Goal: Task Accomplishment & Management: Manage account settings

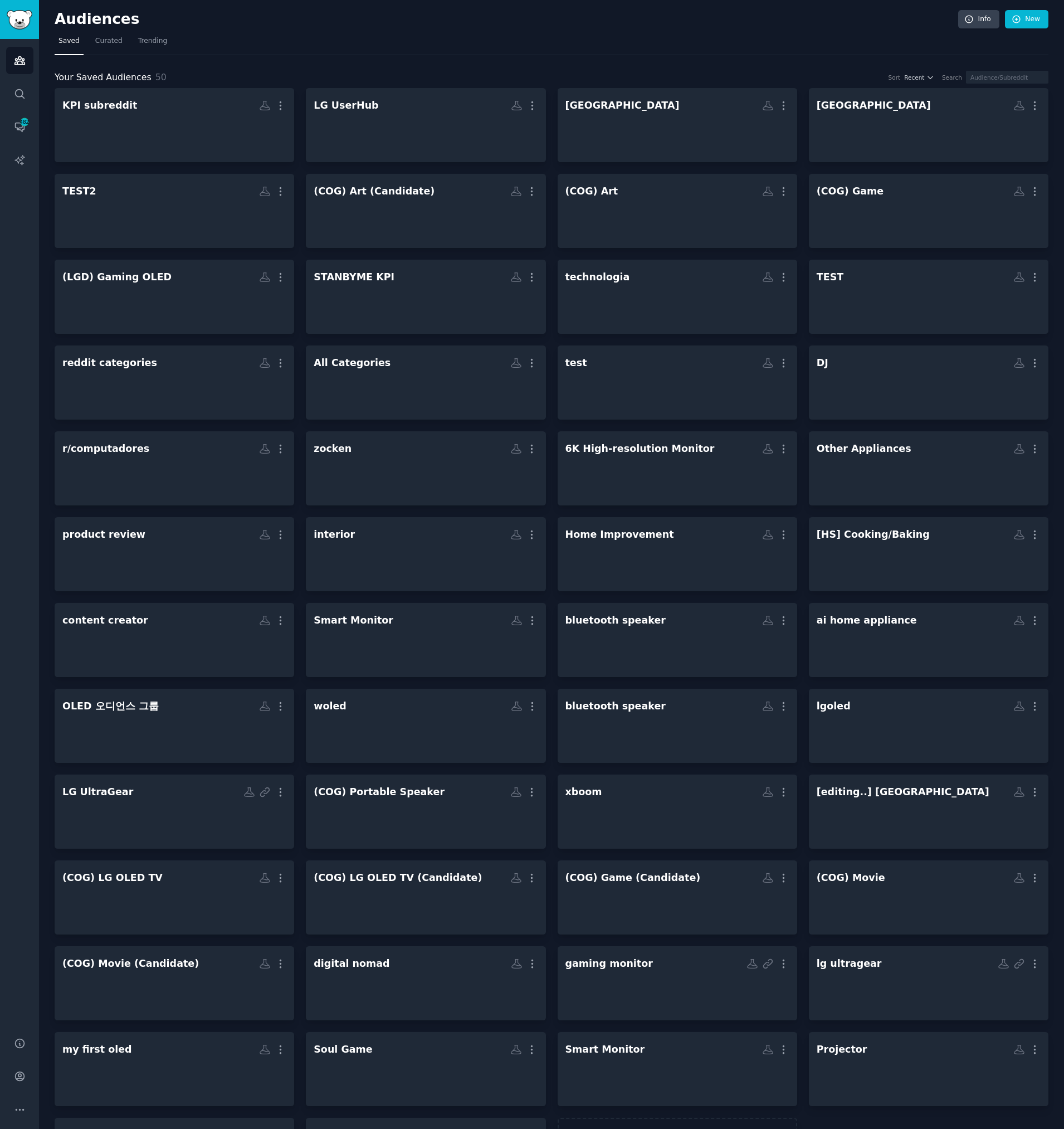
click at [464, 53] on nav "Saved Curated Trending" at bounding box center [552, 44] width 994 height 23
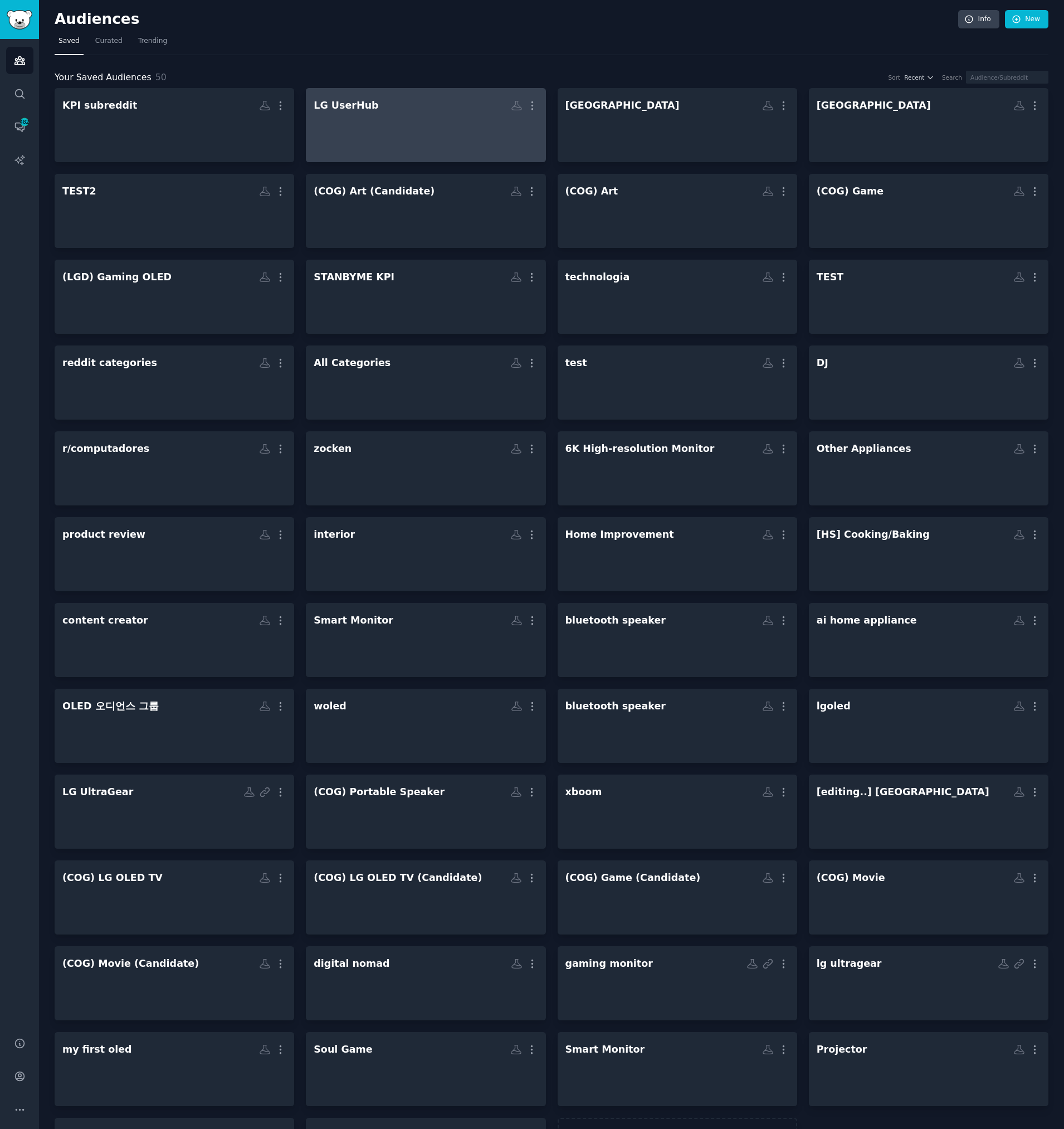
click at [391, 151] on div at bounding box center [426, 135] width 224 height 39
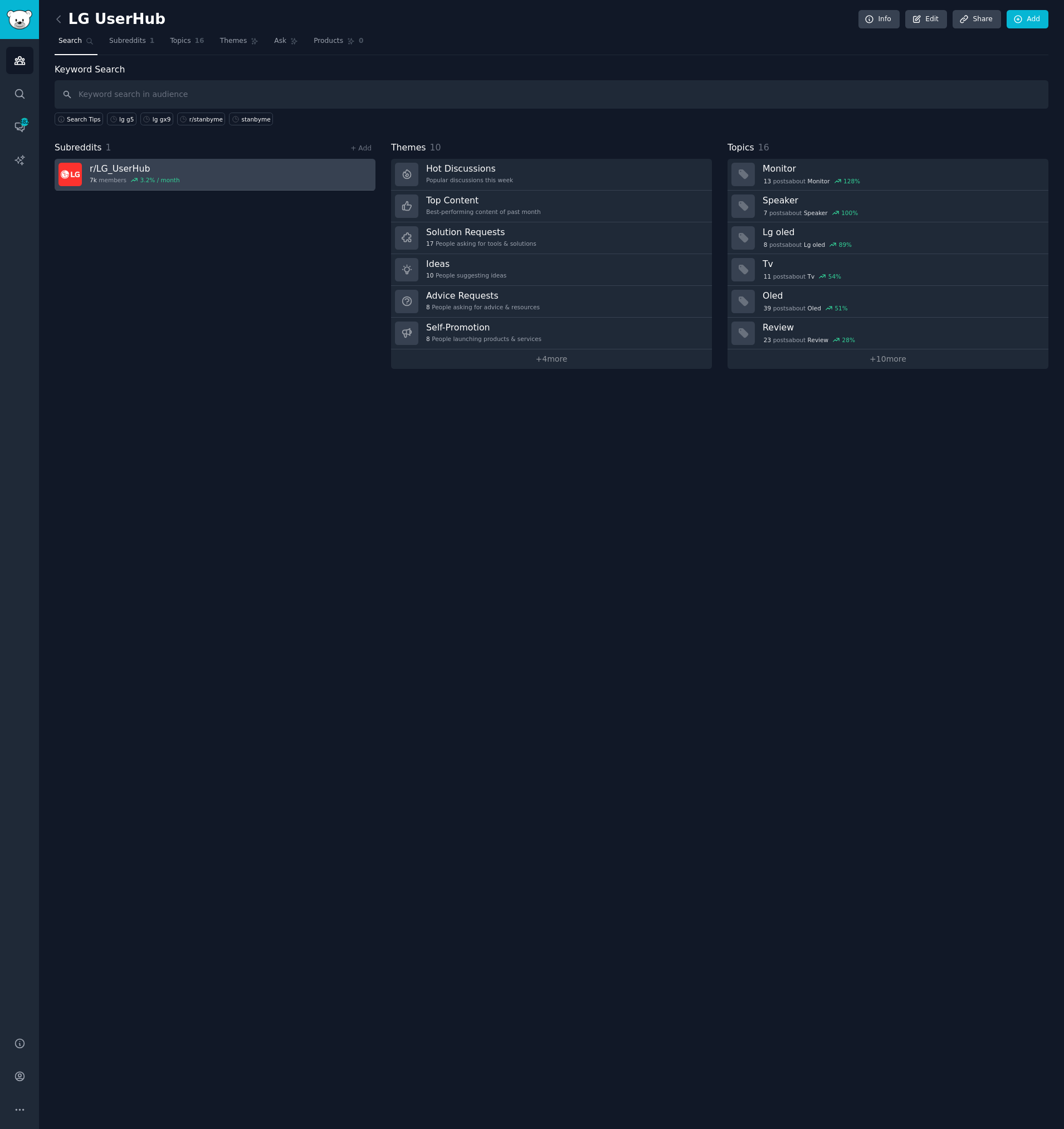
click at [190, 167] on link "r/ LG_UserHub 7k members 3.2 % / month" at bounding box center [215, 175] width 321 height 32
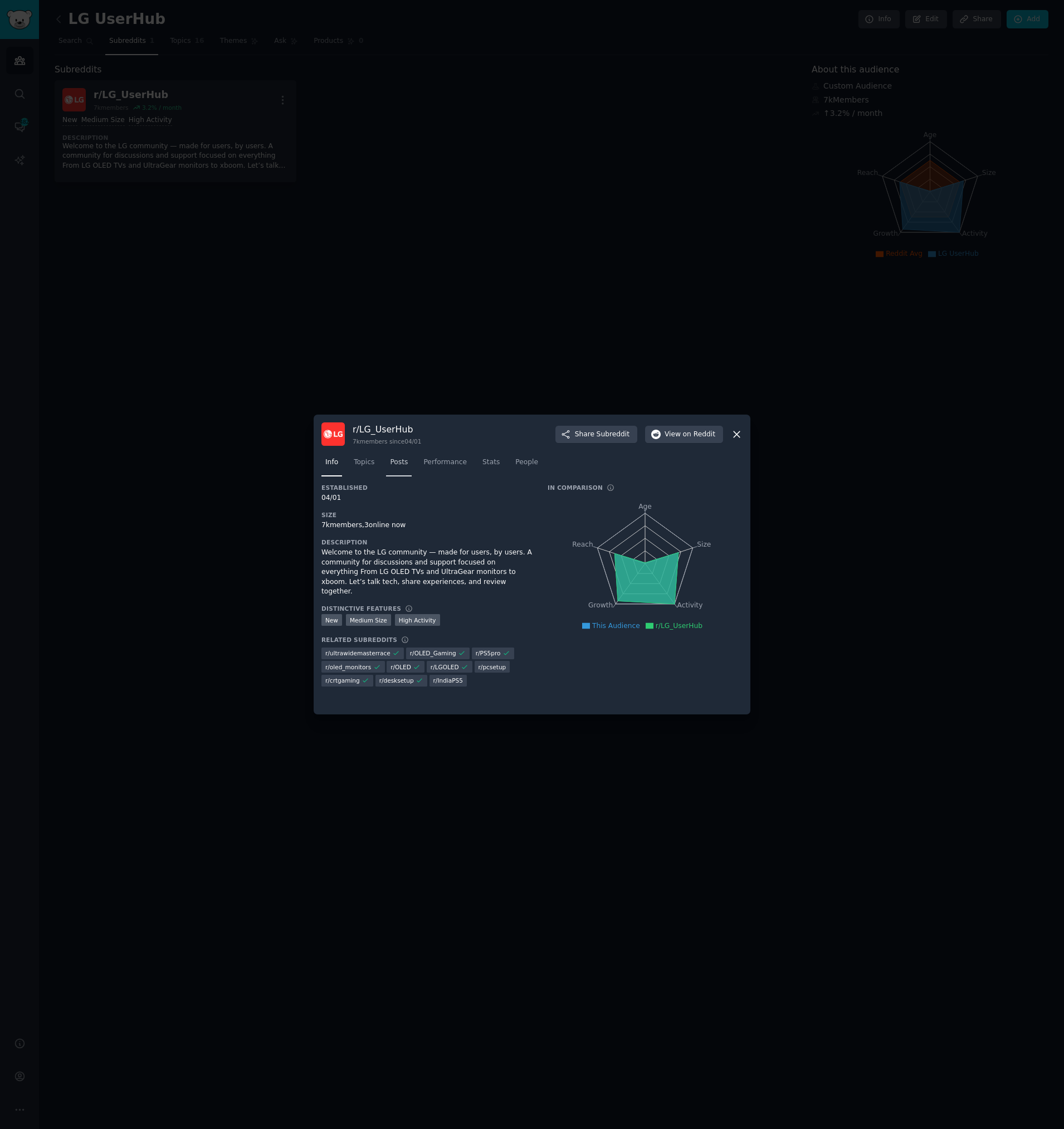
click at [391, 463] on span "Posts" at bounding box center [399, 462] width 18 height 10
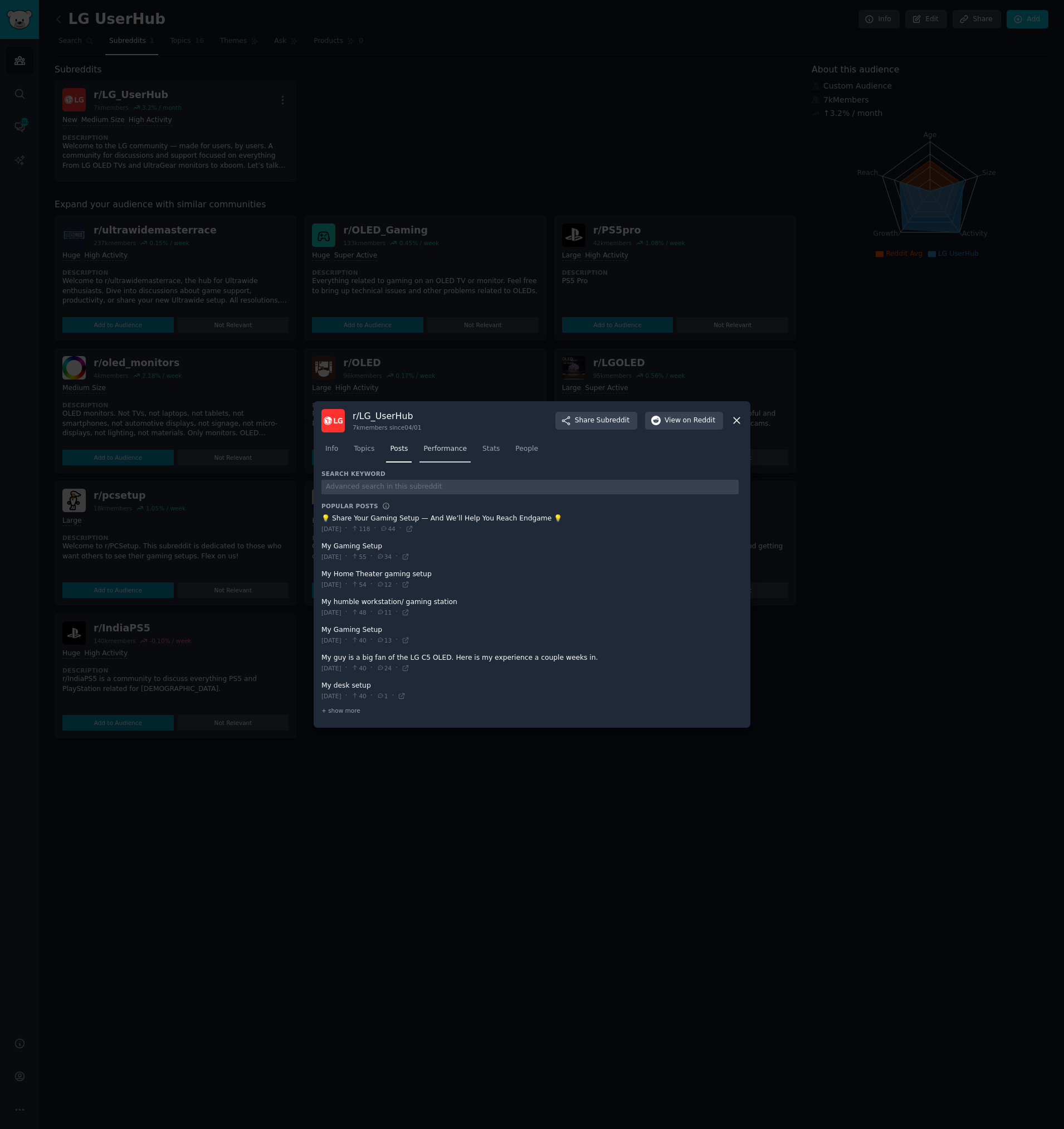
click at [451, 450] on span "Performance" at bounding box center [445, 449] width 44 height 10
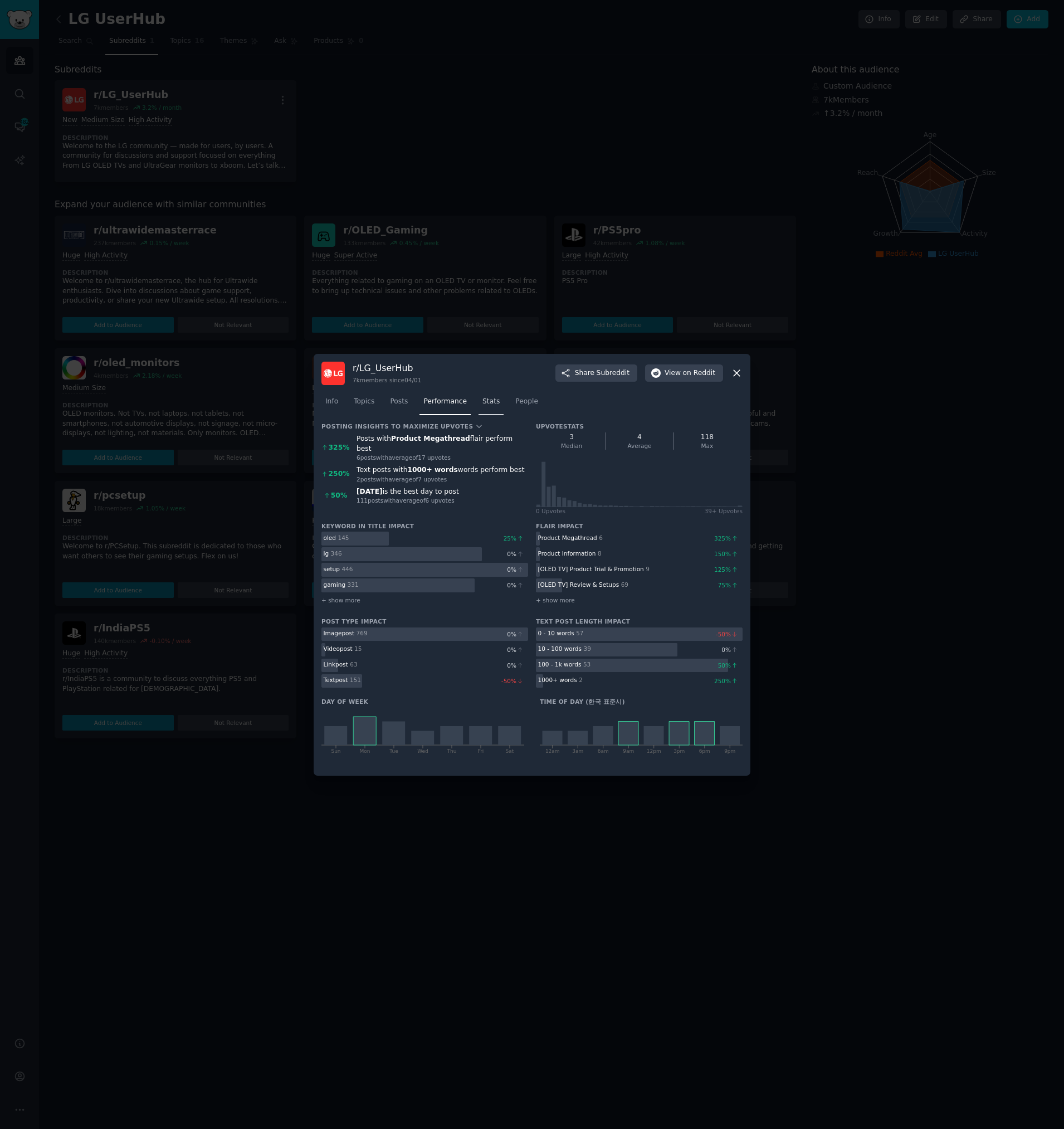
click at [479, 407] on link "Stats" at bounding box center [491, 404] width 25 height 23
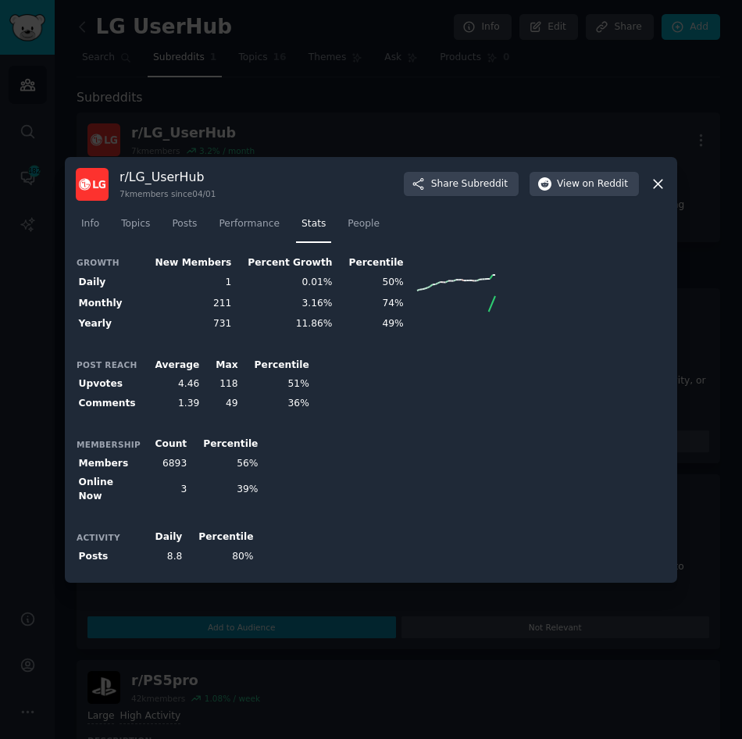
click at [330, 535] on div "Activity Daily Percentile Posts 8.8 80%" at bounding box center [371, 547] width 591 height 38
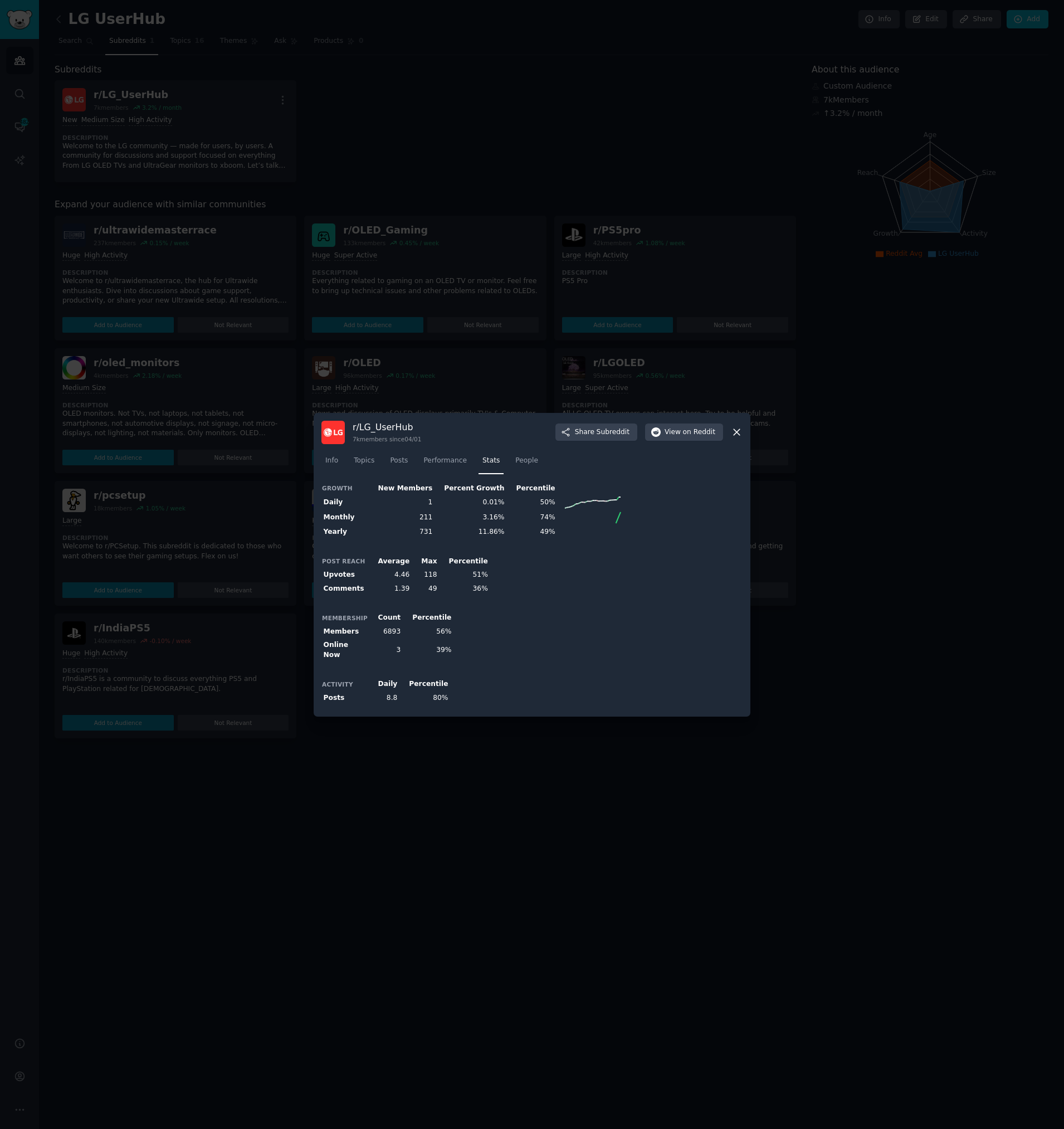
click at [737, 434] on icon at bounding box center [737, 432] width 6 height 6
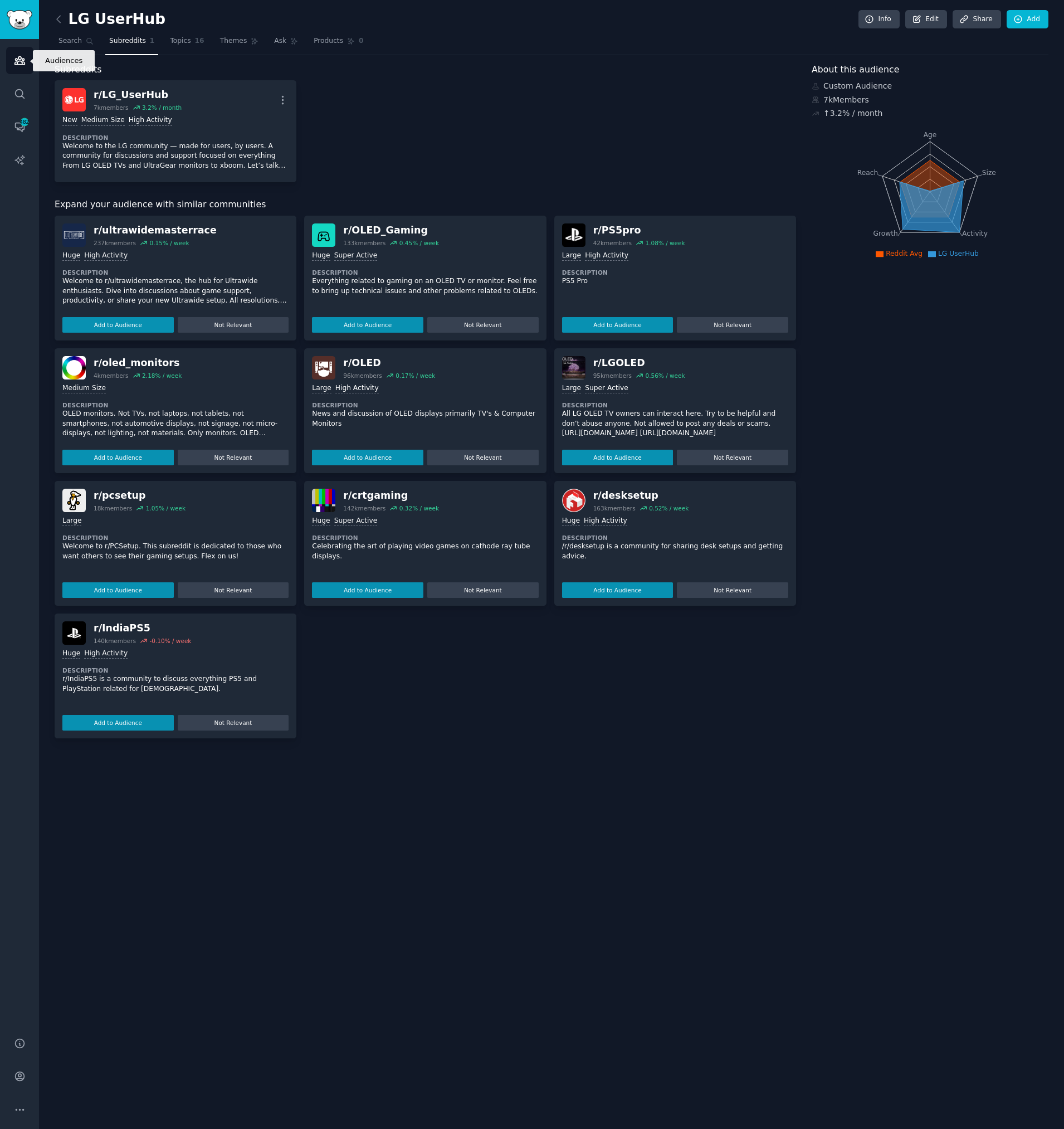
click at [22, 62] on icon "Sidebar" at bounding box center [19, 61] width 10 height 8
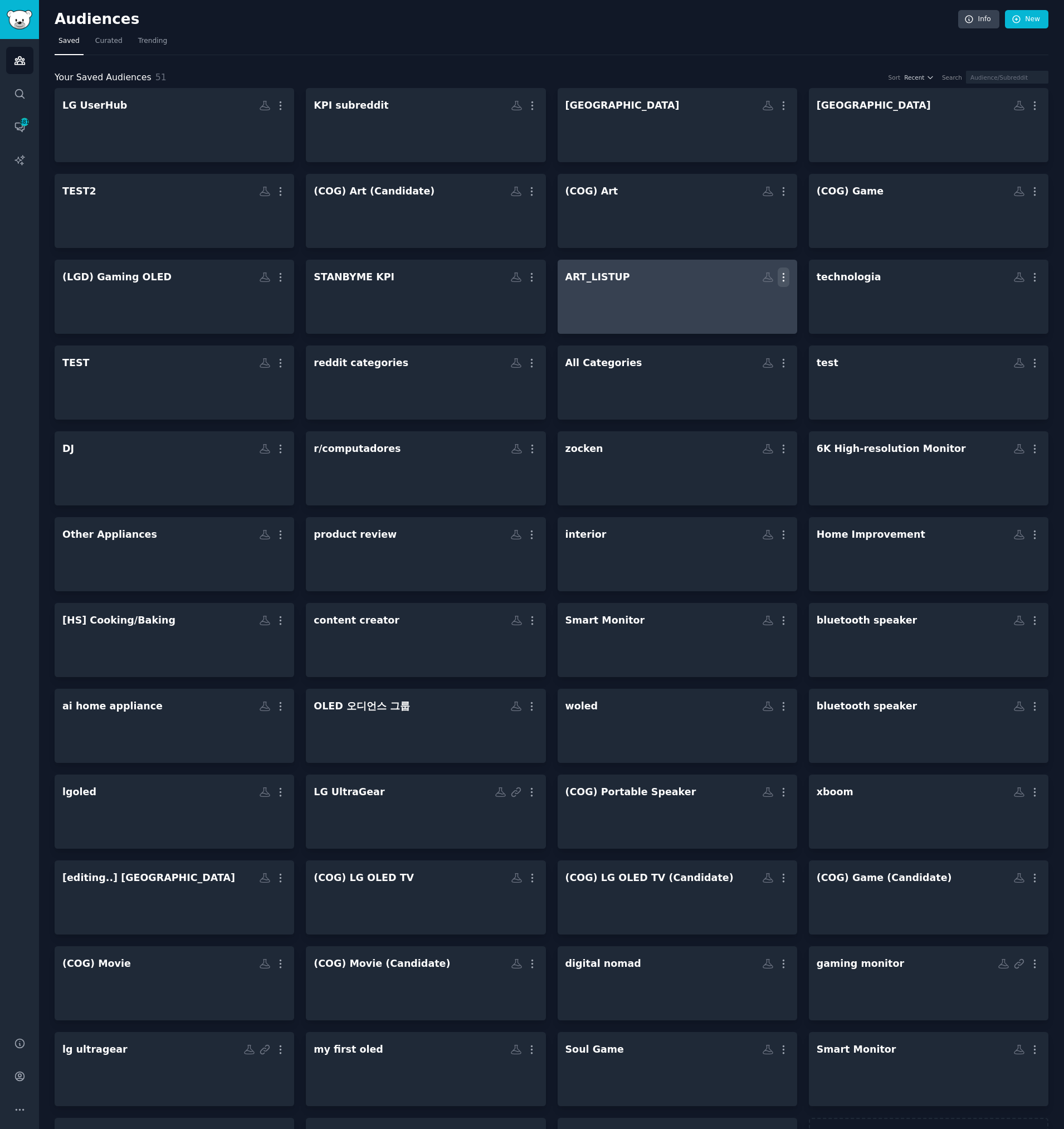
click at [780, 280] on icon "button" at bounding box center [784, 277] width 11 height 11
click at [748, 300] on p "Delete" at bounding box center [753, 300] width 26 height 11
click at [651, 292] on div at bounding box center [677, 306] width 224 height 39
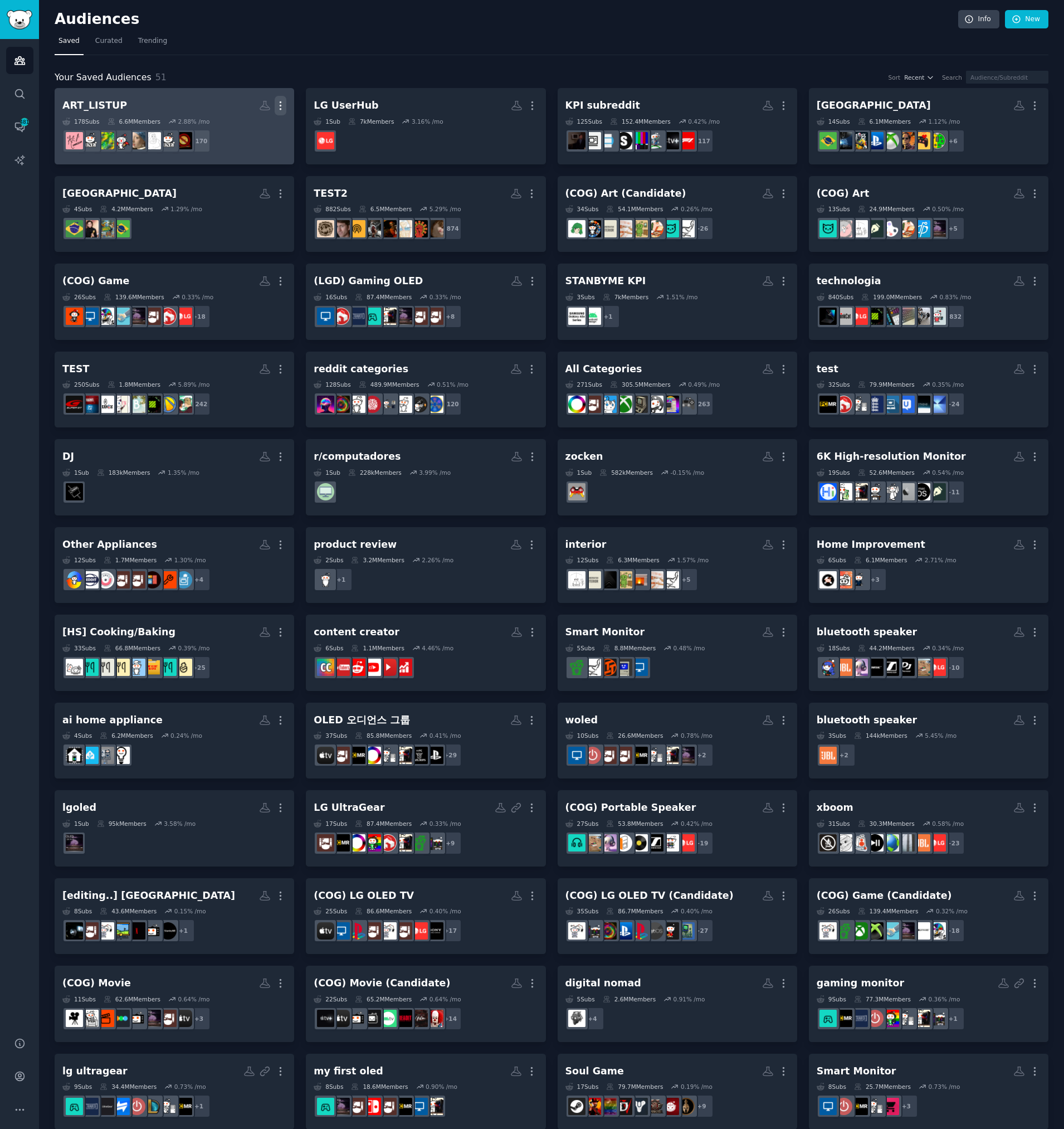
click at [279, 98] on button "More" at bounding box center [280, 105] width 11 height 19
click at [251, 128] on p "Delete" at bounding box center [250, 129] width 26 height 11
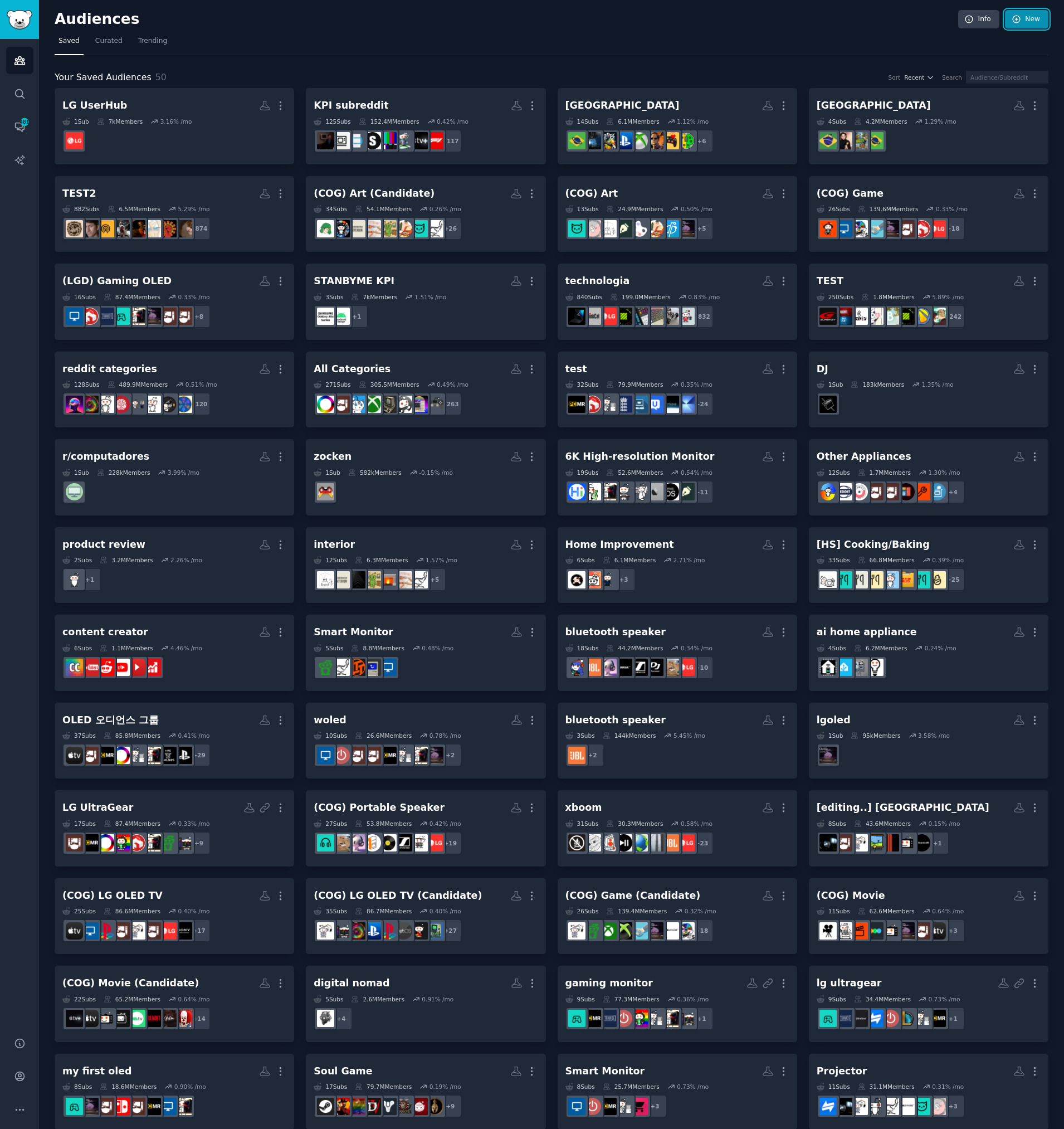
click at [1028, 19] on link "New" at bounding box center [1026, 19] width 44 height 19
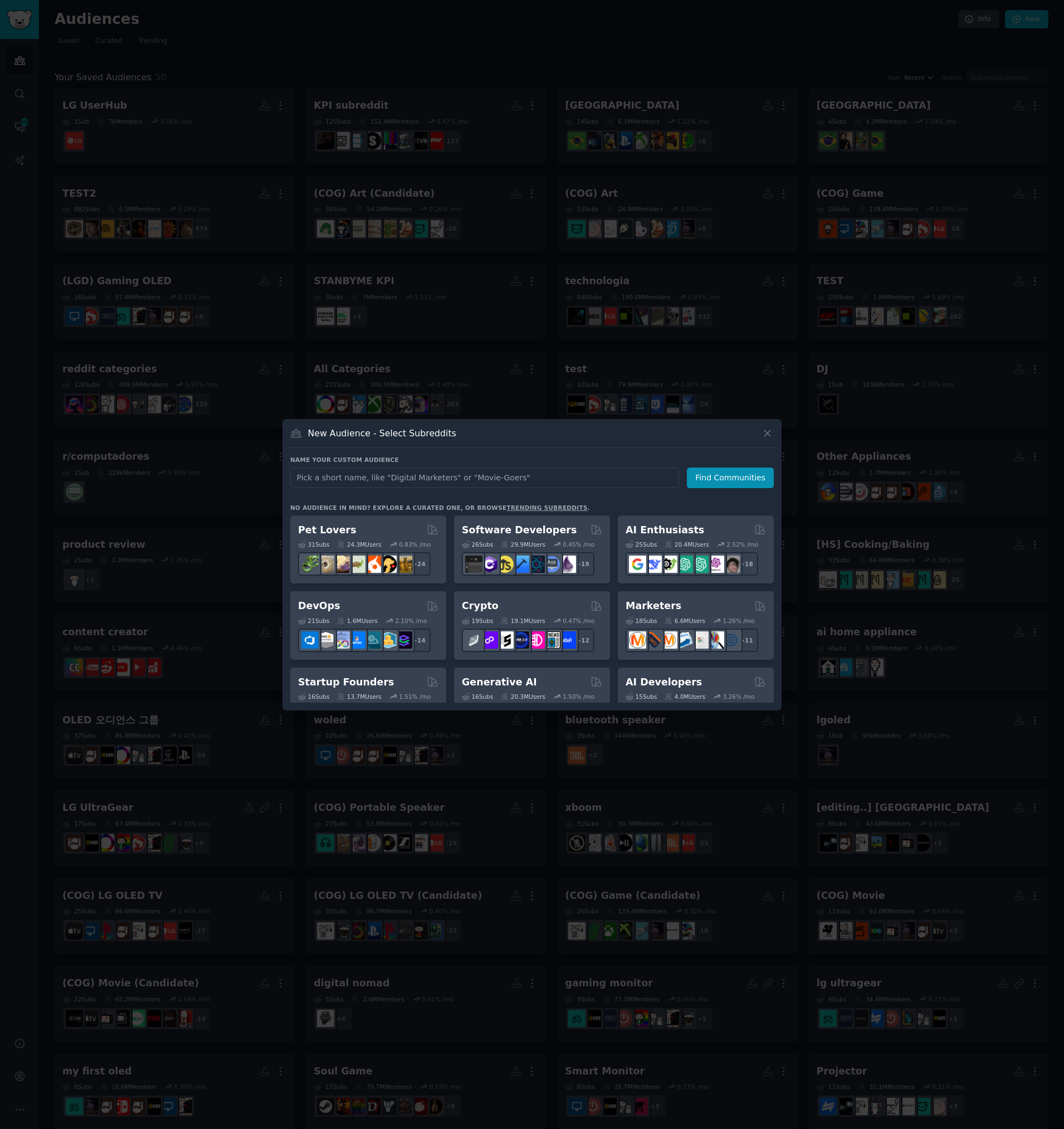
click at [349, 484] on input "text" at bounding box center [484, 477] width 389 height 21
type input "ART_LISTUP"
click button "Find Communities" at bounding box center [730, 477] width 87 height 21
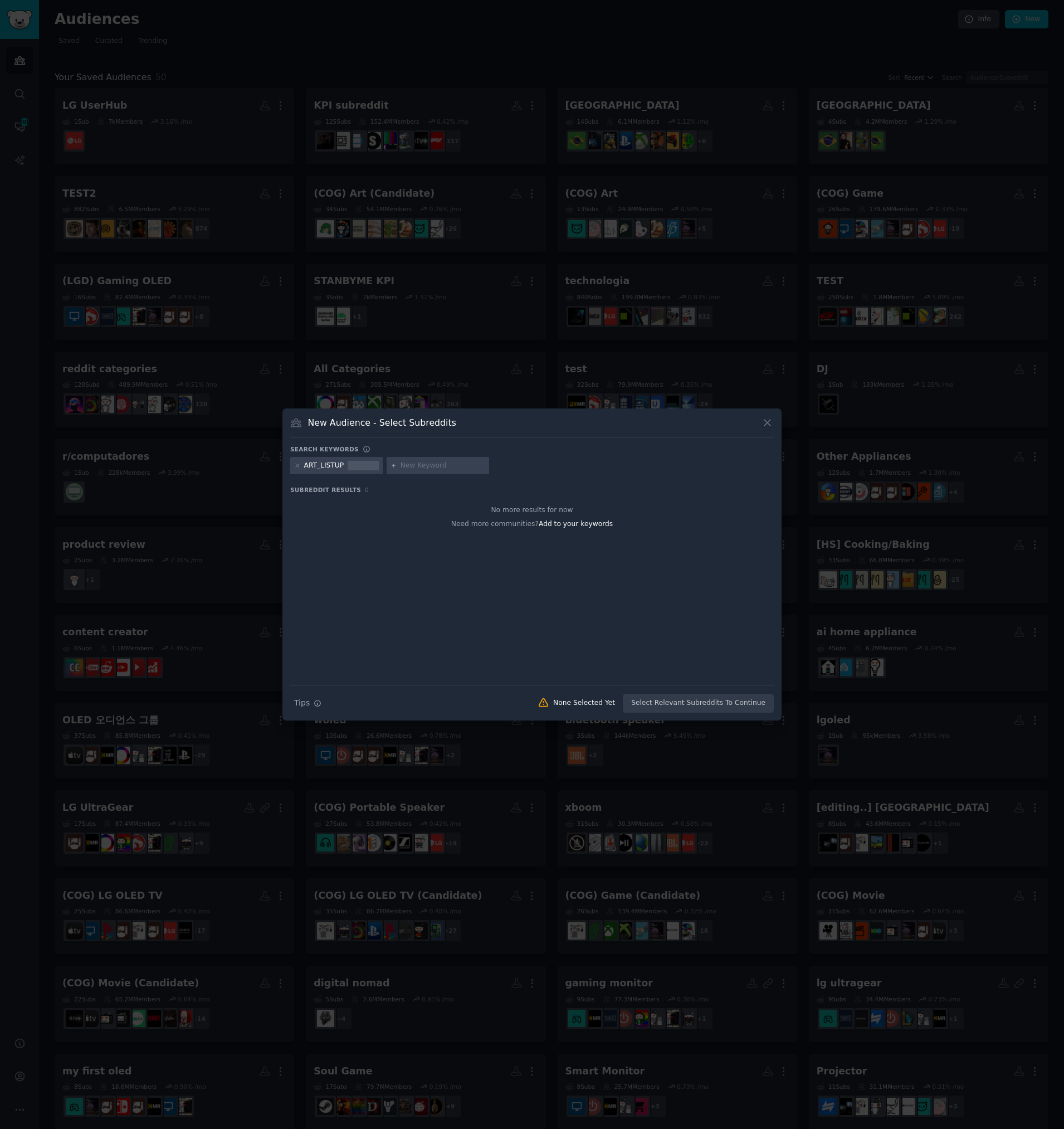
click at [439, 469] on input "text" at bounding box center [443, 466] width 85 height 10
type input "art"
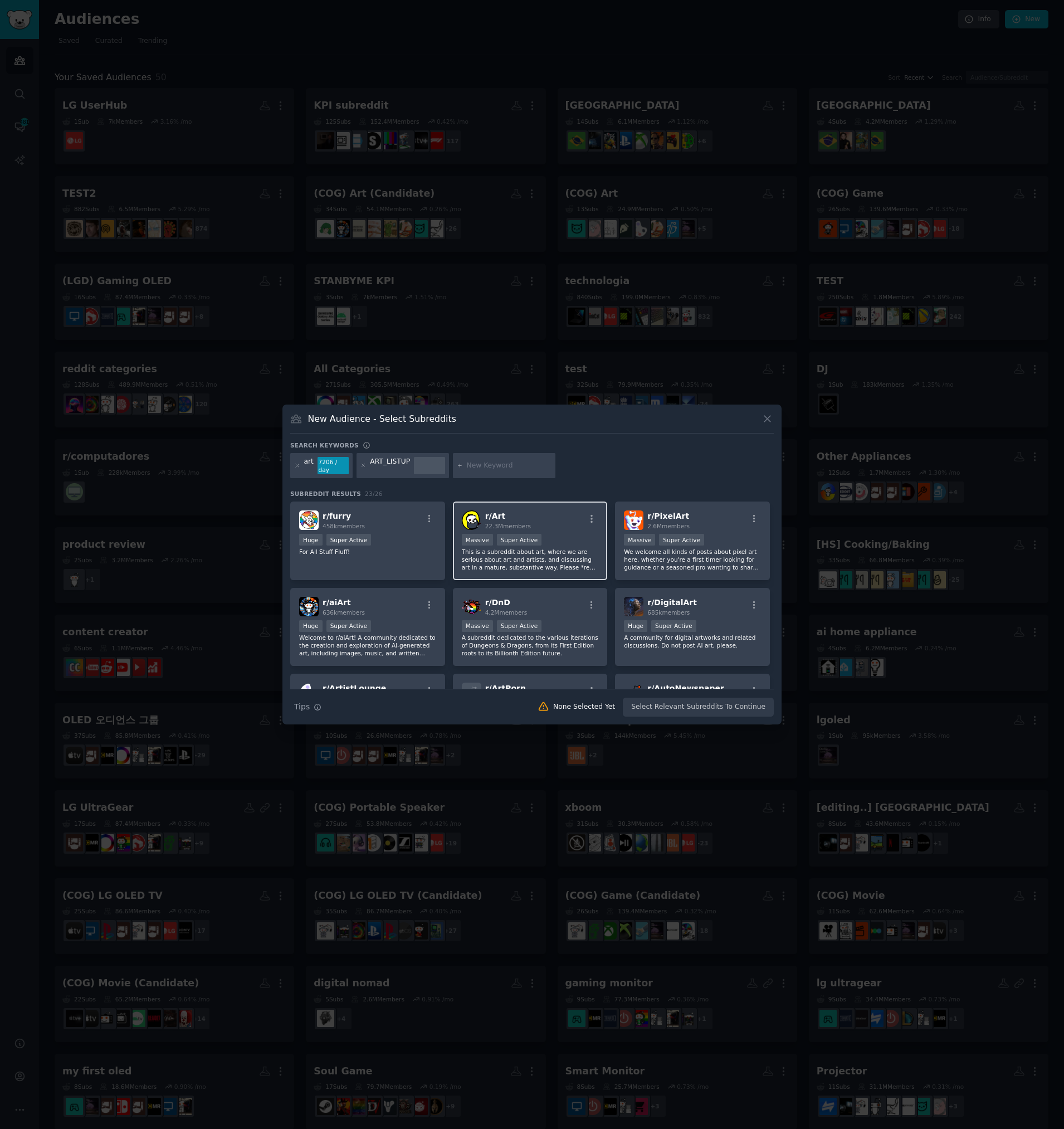
click at [540, 511] on div "r/ Art 22.3M members" at bounding box center [531, 520] width 137 height 19
click at [742, 701] on button "Create Audience" at bounding box center [737, 707] width 73 height 19
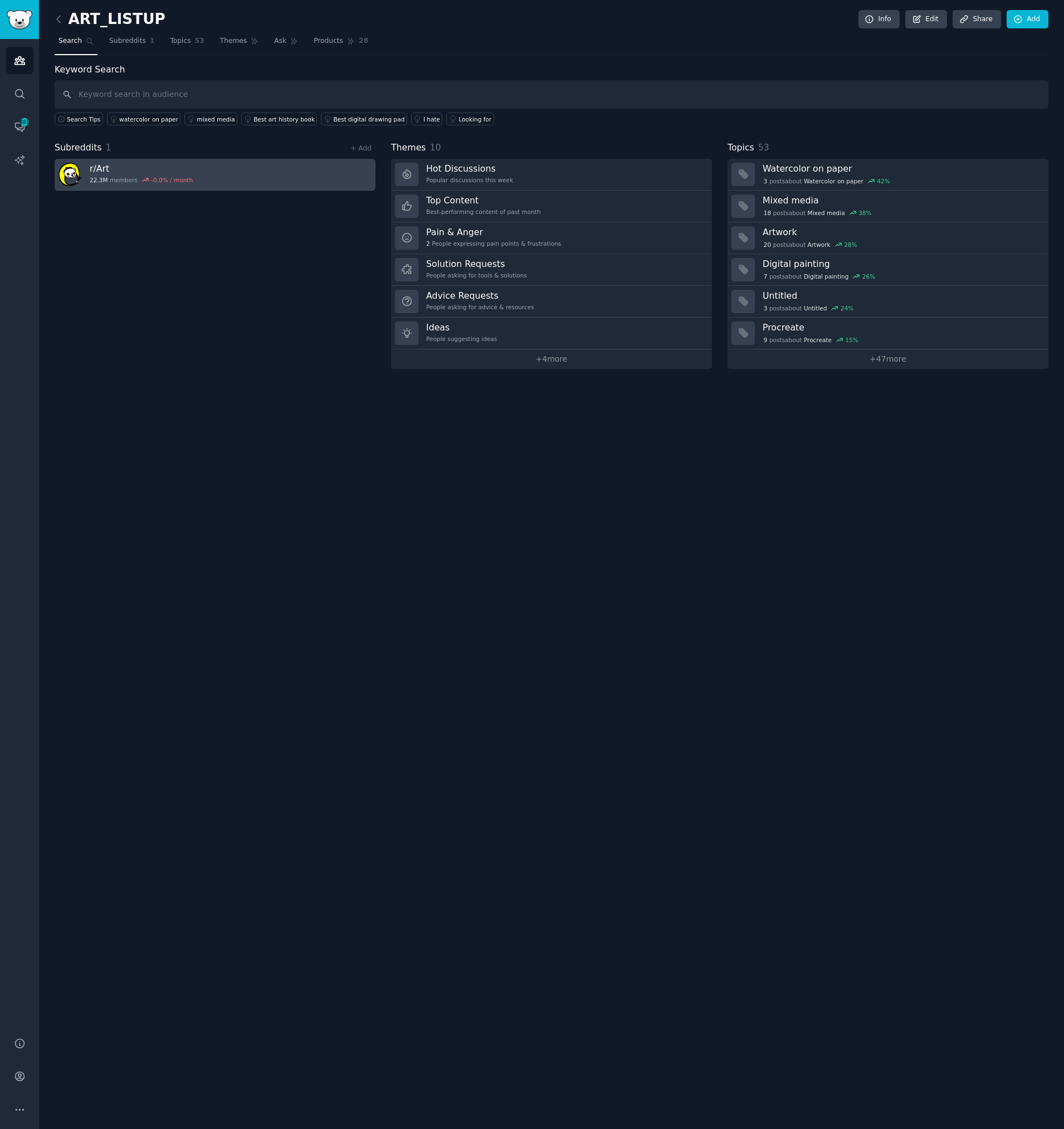
click at [313, 190] on link "r/ Art 22.3M members -0.0 % / month" at bounding box center [215, 175] width 321 height 32
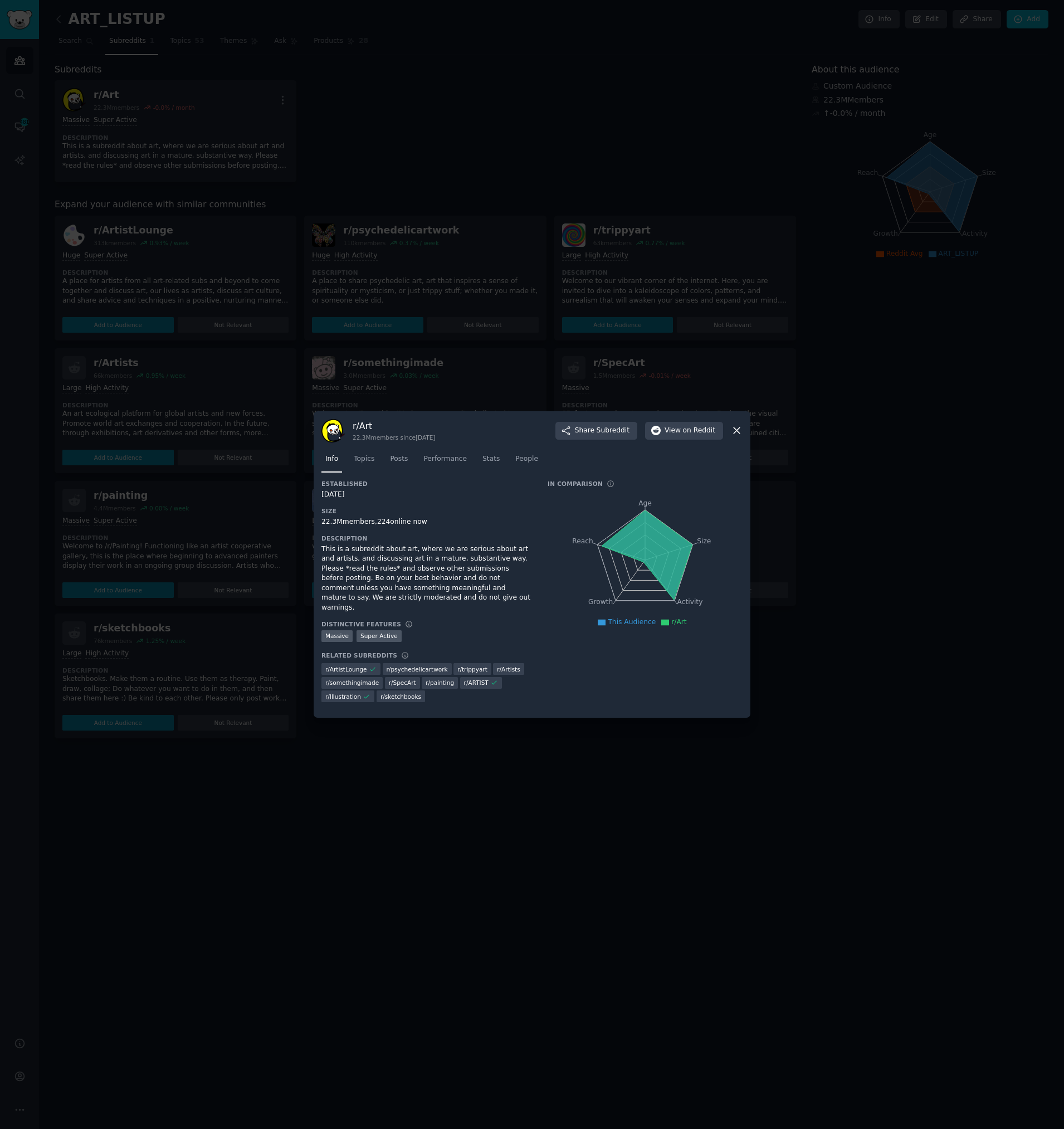
click at [733, 436] on icon at bounding box center [737, 430] width 11 height 11
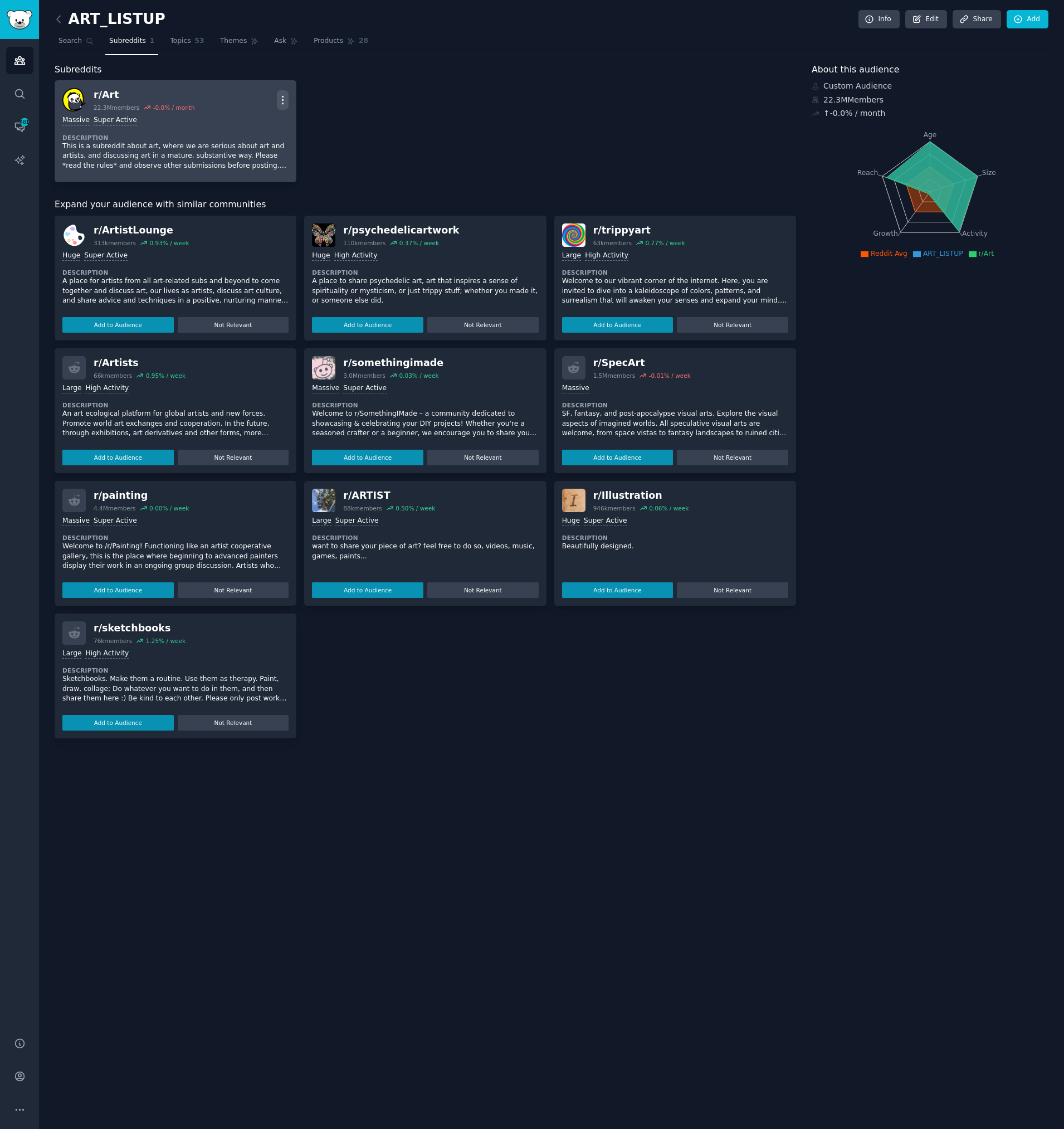
click at [285, 101] on icon "button" at bounding box center [282, 100] width 11 height 11
click at [236, 143] on p "Delete" at bounding box center [239, 143] width 26 height 11
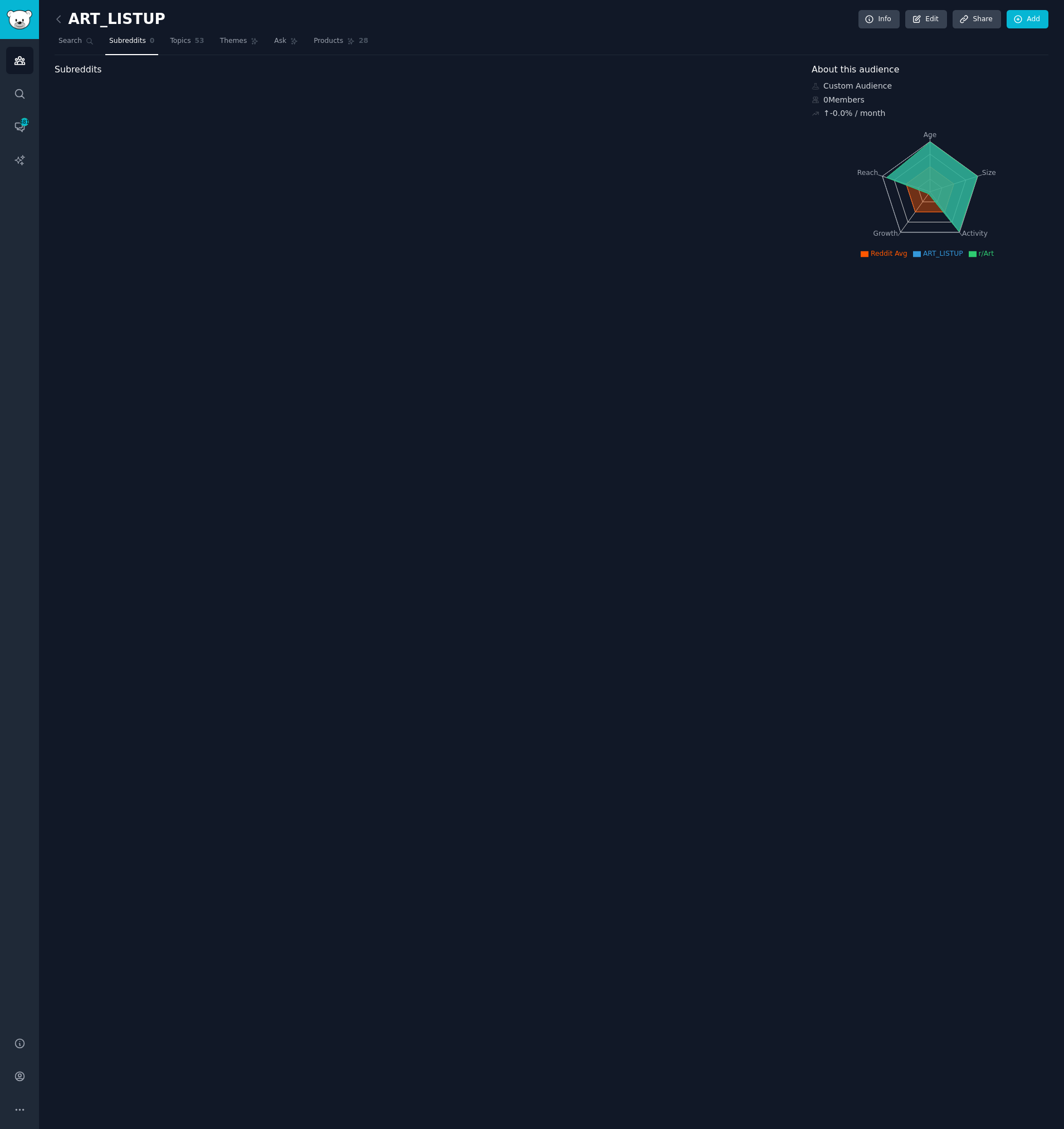
click at [96, 26] on h2 "ART_LISTUP" at bounding box center [110, 19] width 111 height 18
click at [64, 47] on link "Search" at bounding box center [76, 44] width 43 height 23
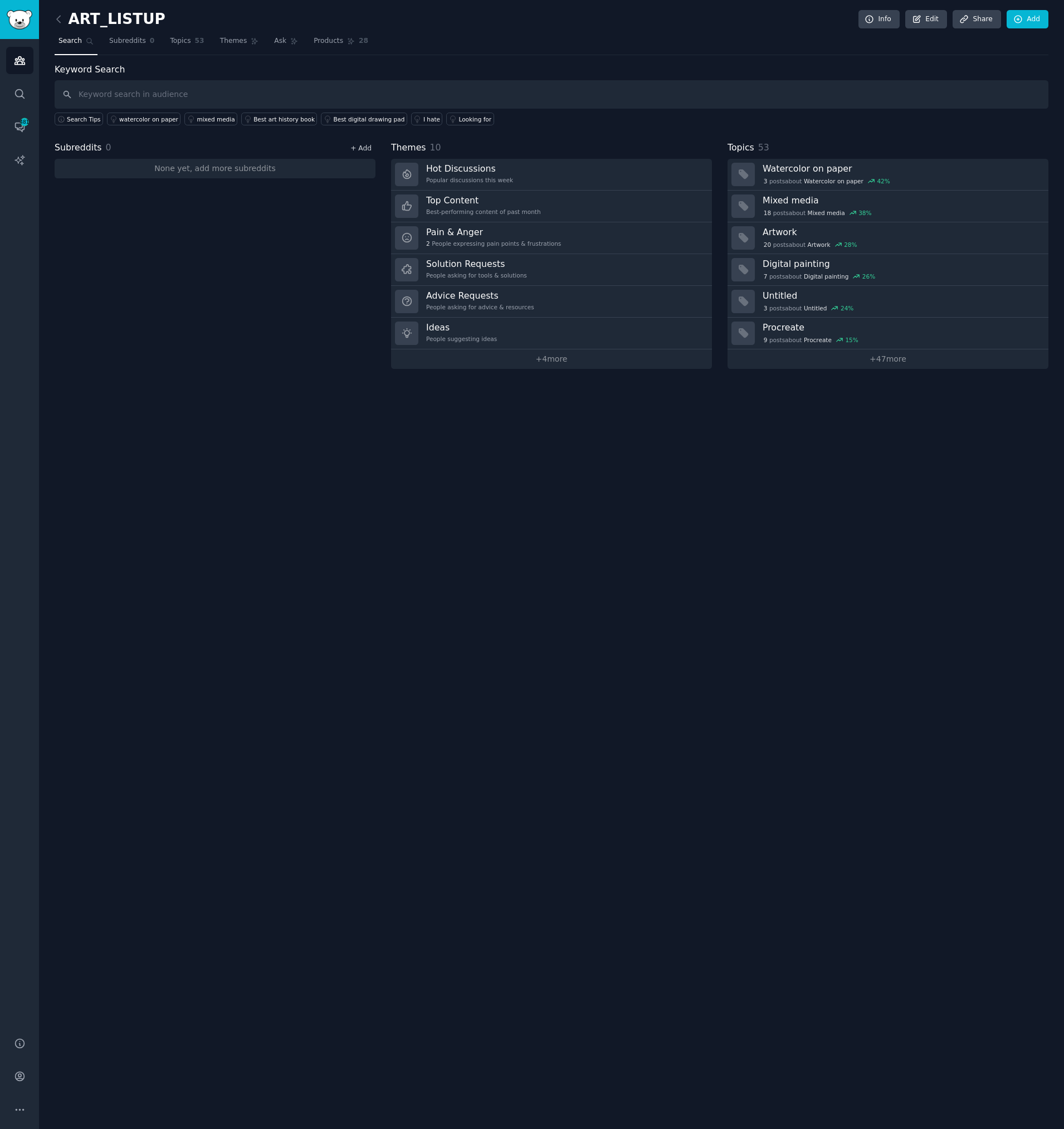
click at [359, 146] on link "+ Add" at bounding box center [361, 148] width 21 height 8
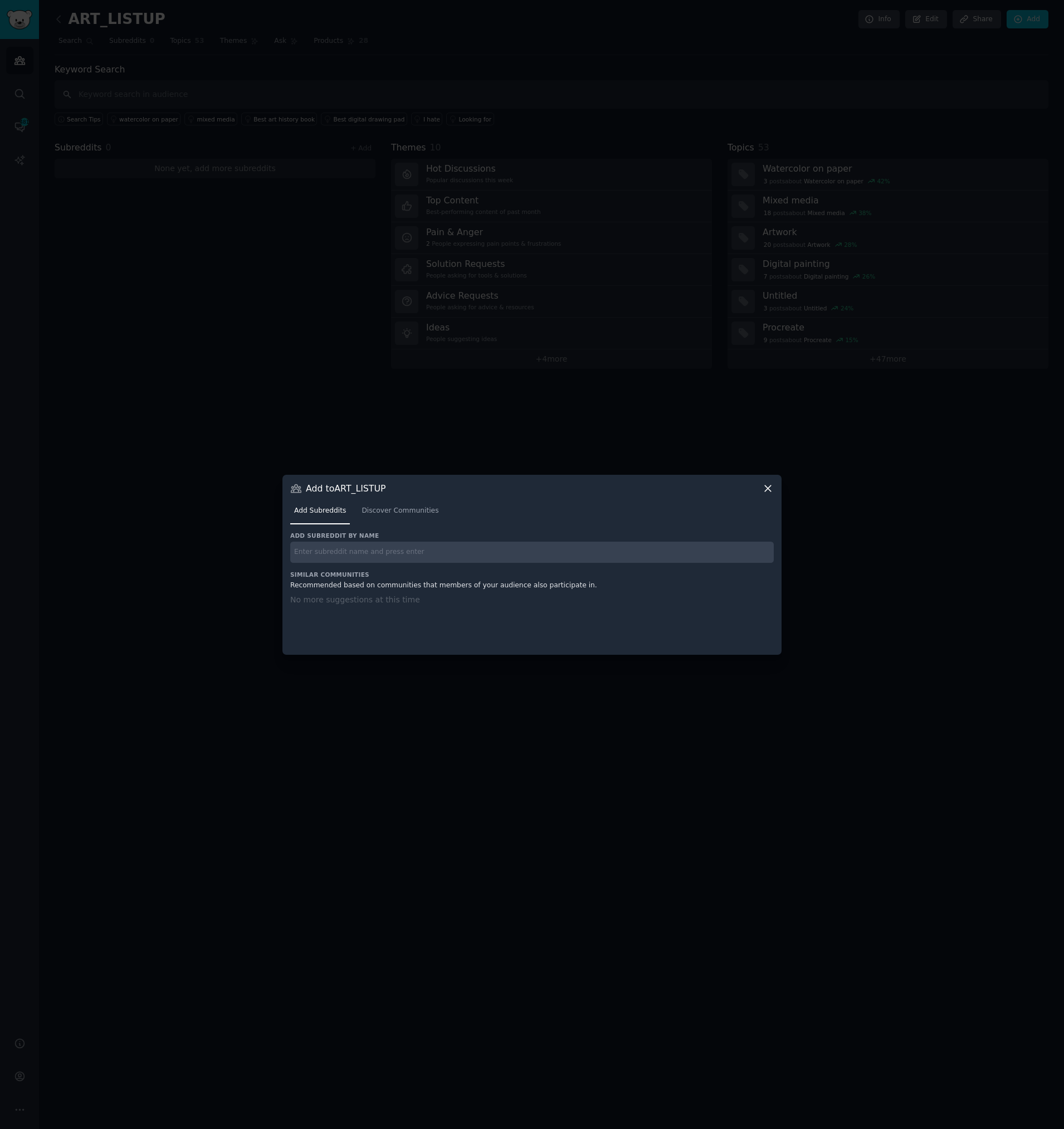
click at [769, 485] on icon at bounding box center [768, 489] width 11 height 11
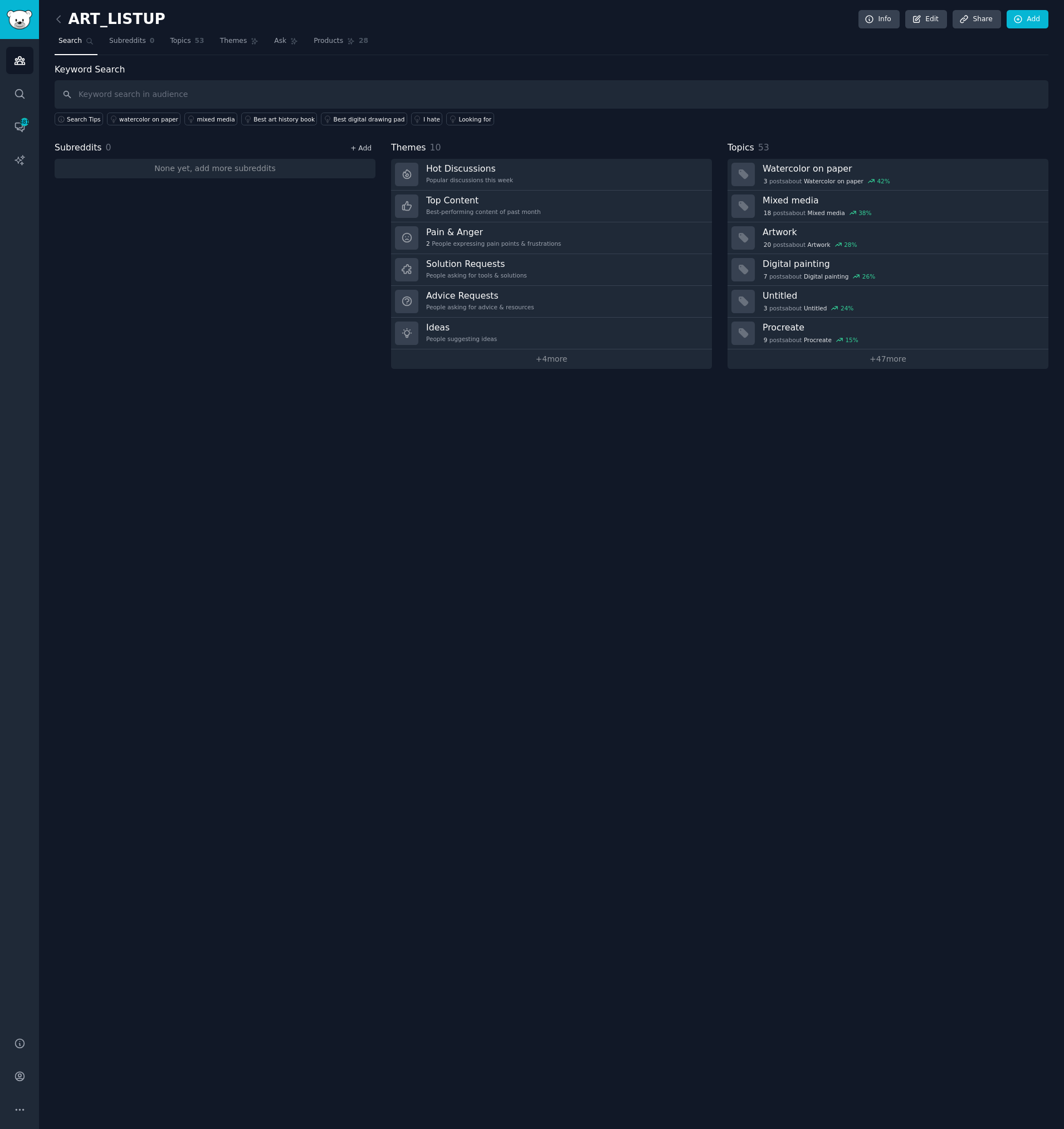
click at [355, 147] on link "+ Add" at bounding box center [361, 148] width 21 height 8
